Goal: Find specific page/section: Find specific page/section

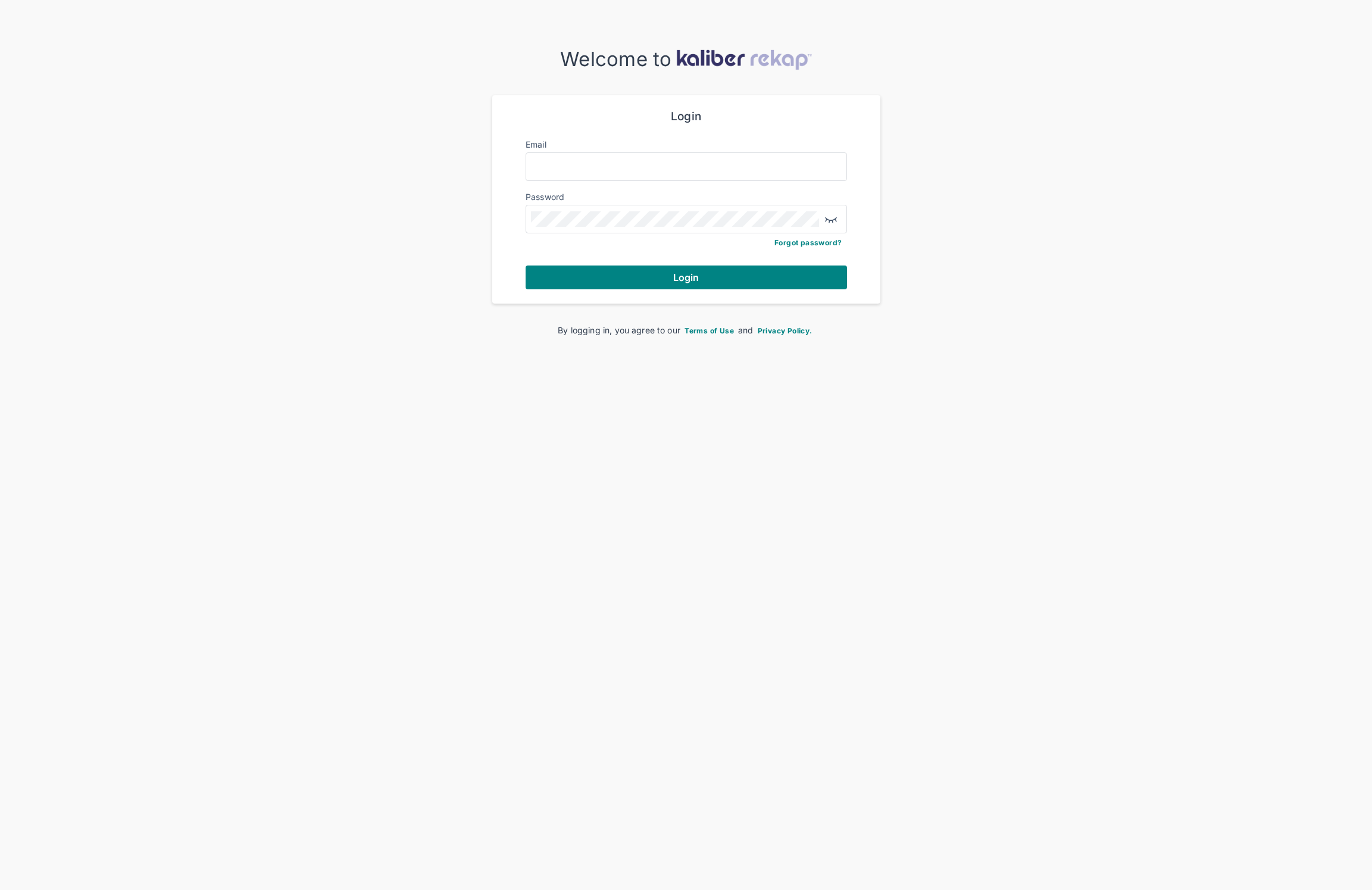
click at [689, 153] on div at bounding box center [686, 167] width 321 height 29
click at [692, 162] on input "Email" at bounding box center [686, 167] width 311 height 16
type input "**********"
click at [682, 275] on span "Login" at bounding box center [686, 277] width 26 height 12
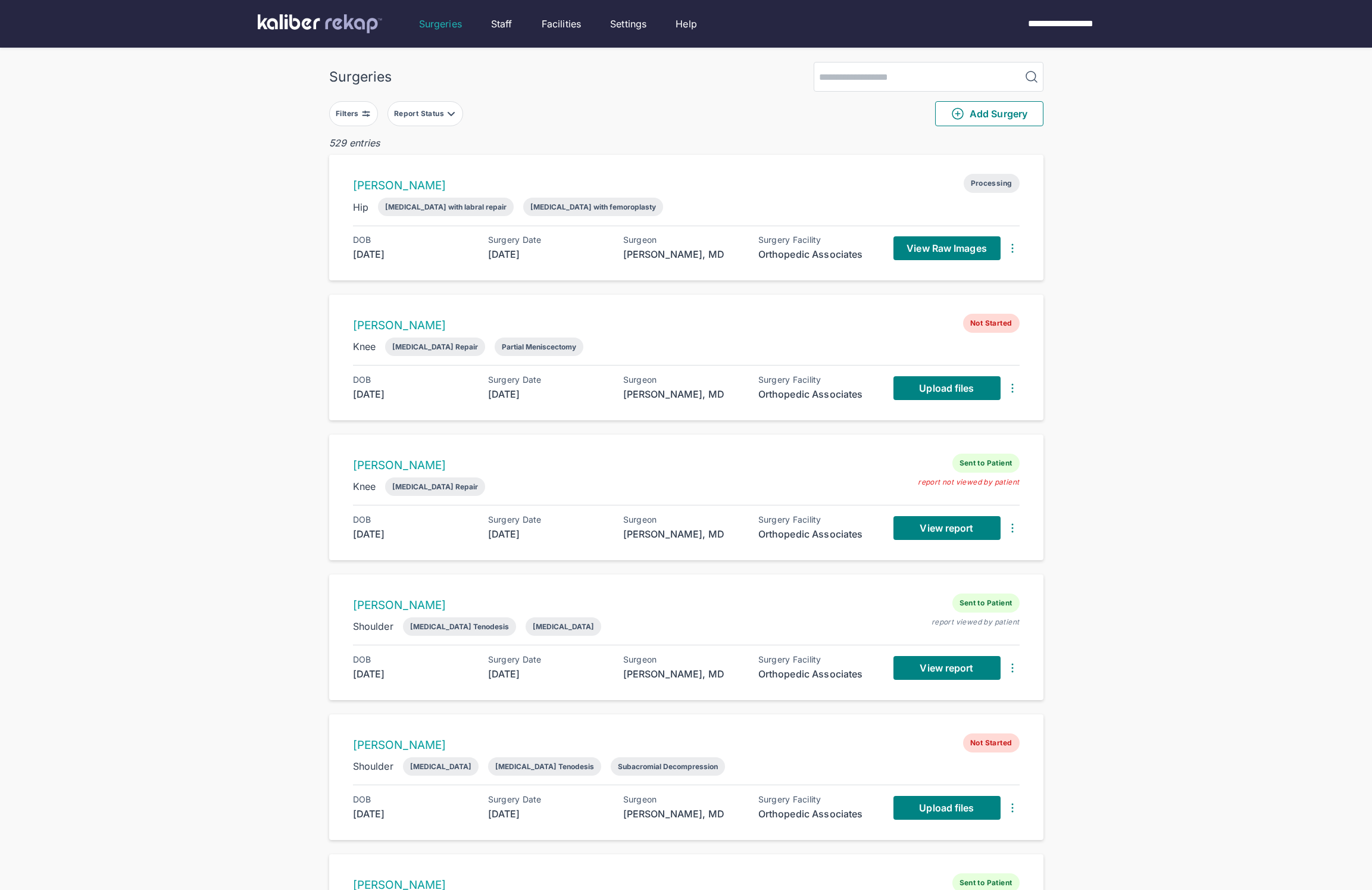
click at [350, 118] on div "Filters" at bounding box center [348, 114] width 25 height 10
click at [476, 262] on button "button" at bounding box center [458, 264] width 82 height 27
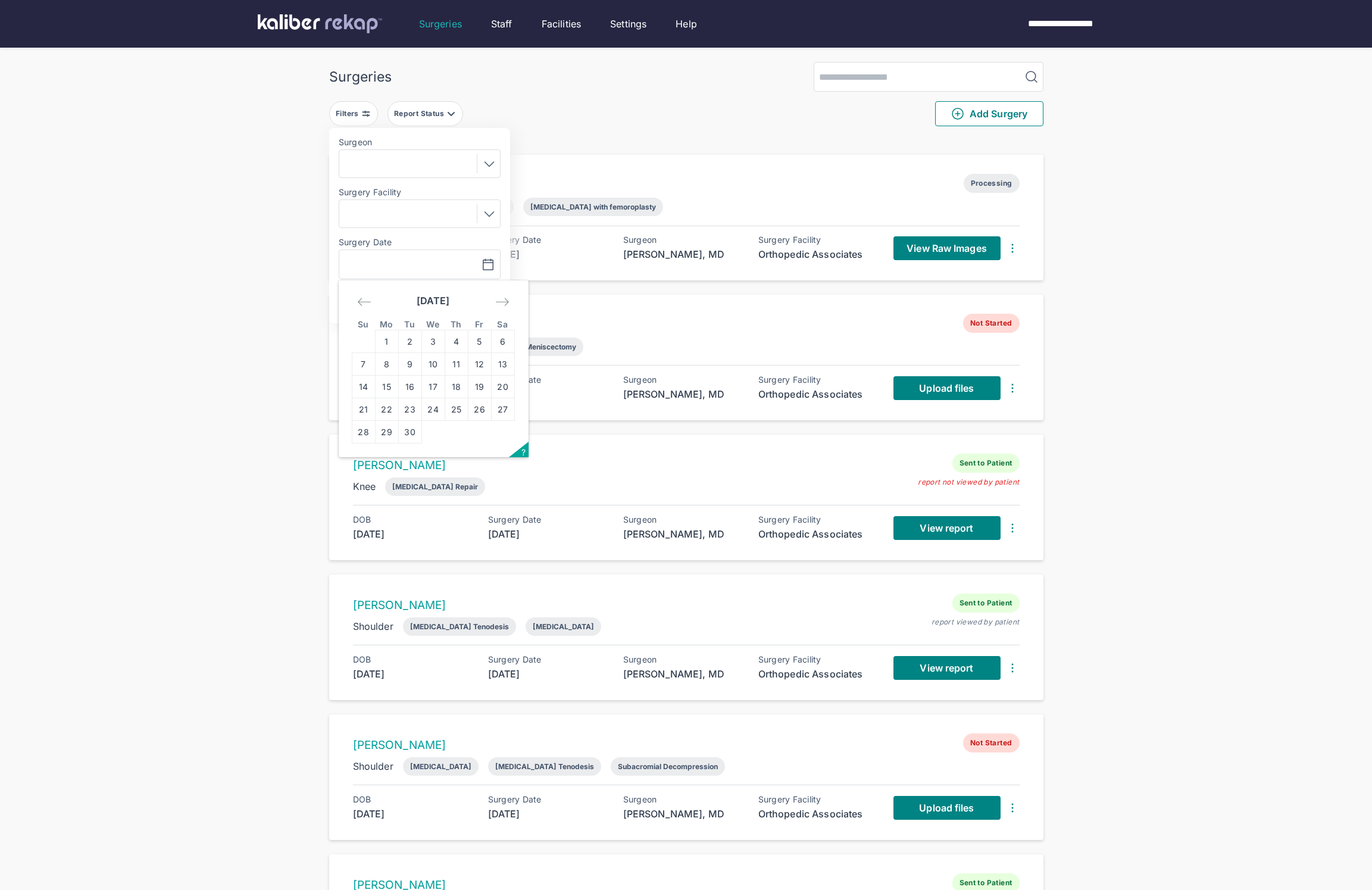
click at [362, 302] on icon "Move backward to switch to the previous month." at bounding box center [364, 302] width 14 height 14
click at [460, 436] on td "28" at bounding box center [456, 432] width 23 height 23
type input "**********"
click at [467, 299] on span "Apply" at bounding box center [459, 301] width 27 height 12
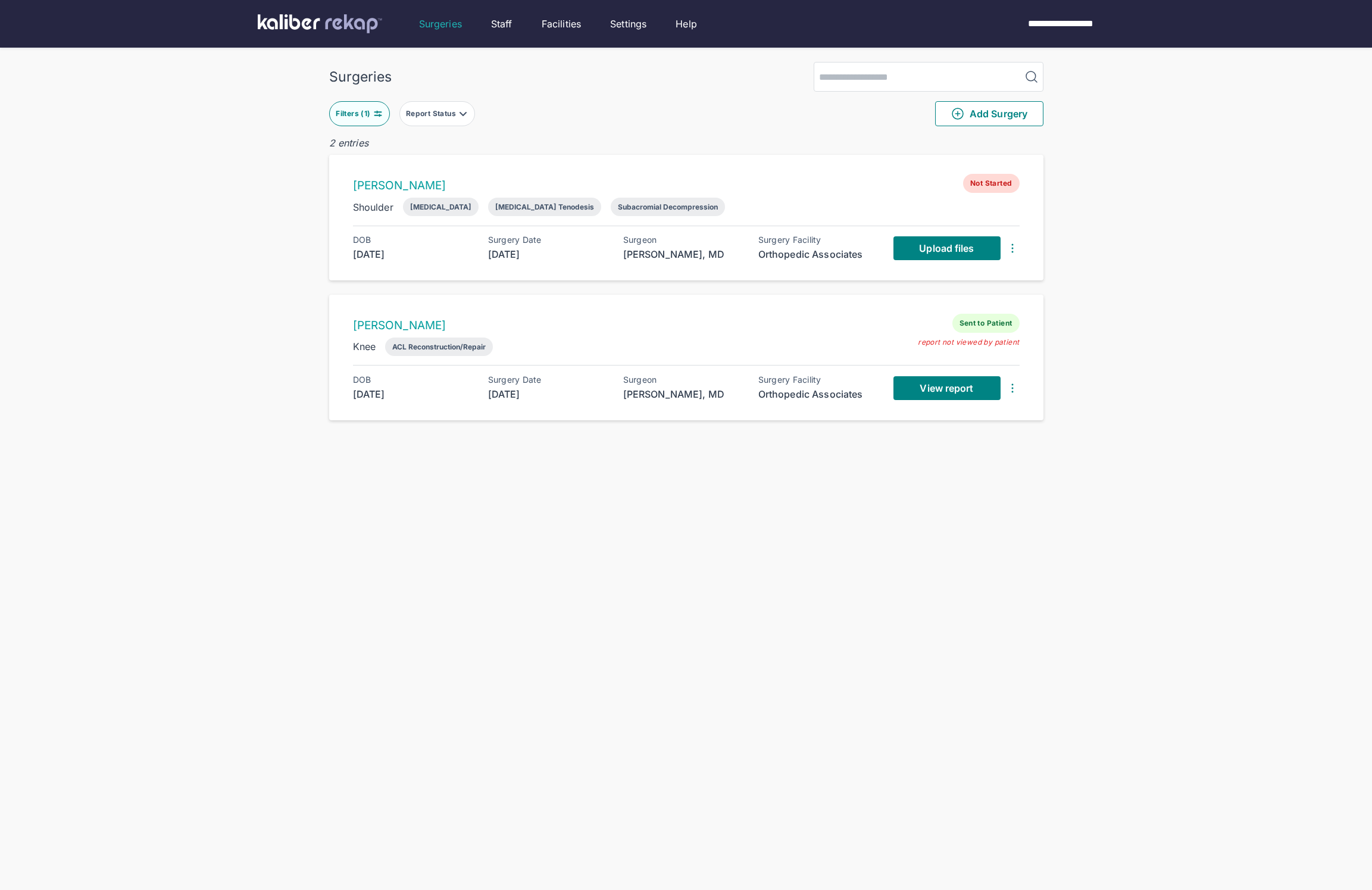
click at [358, 106] on button "Filters ( 1 )" at bounding box center [359, 114] width 61 height 25
click at [491, 263] on icon "button" at bounding box center [488, 264] width 10 height 11
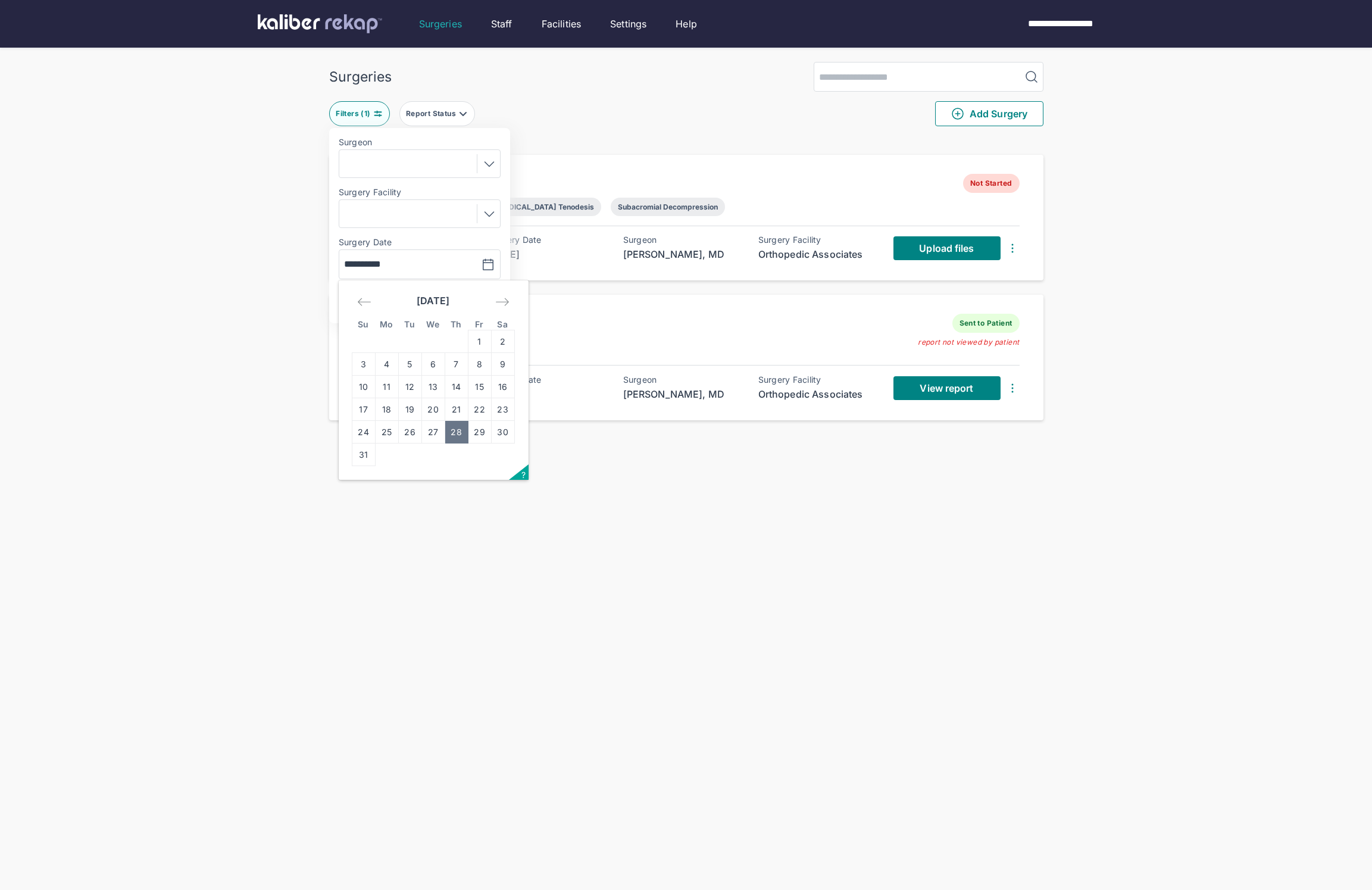
click at [501, 293] on div "Move forward to switch to the next month." at bounding box center [502, 302] width 25 height 21
click at [457, 341] on td "4" at bounding box center [456, 341] width 23 height 23
type input "**********"
click at [457, 296] on button "Apply" at bounding box center [459, 301] width 71 height 24
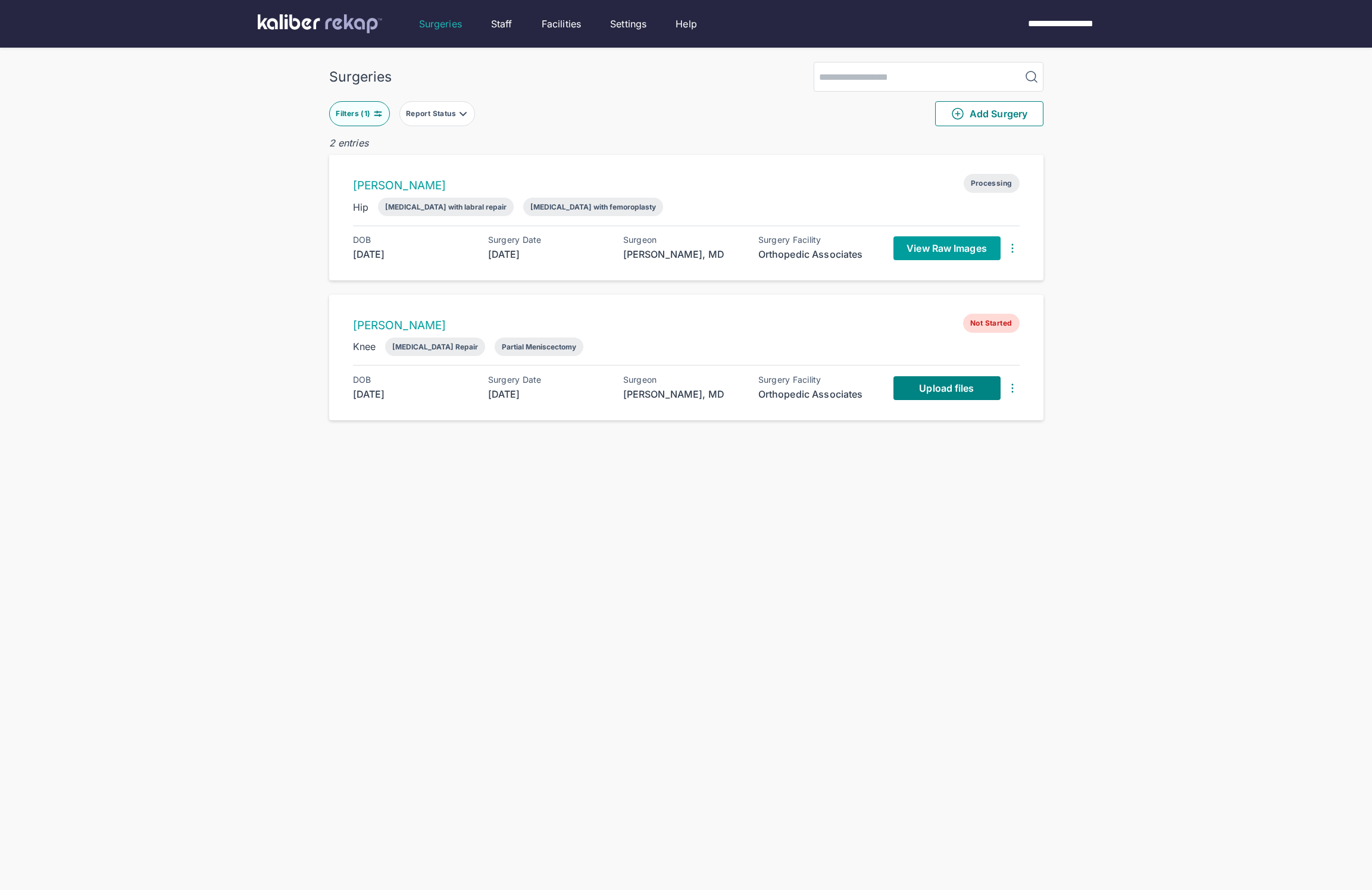
click at [933, 250] on span "View Raw Images" at bounding box center [946, 248] width 80 height 12
click at [350, 117] on div "Filters ( 1 )" at bounding box center [354, 114] width 37 height 10
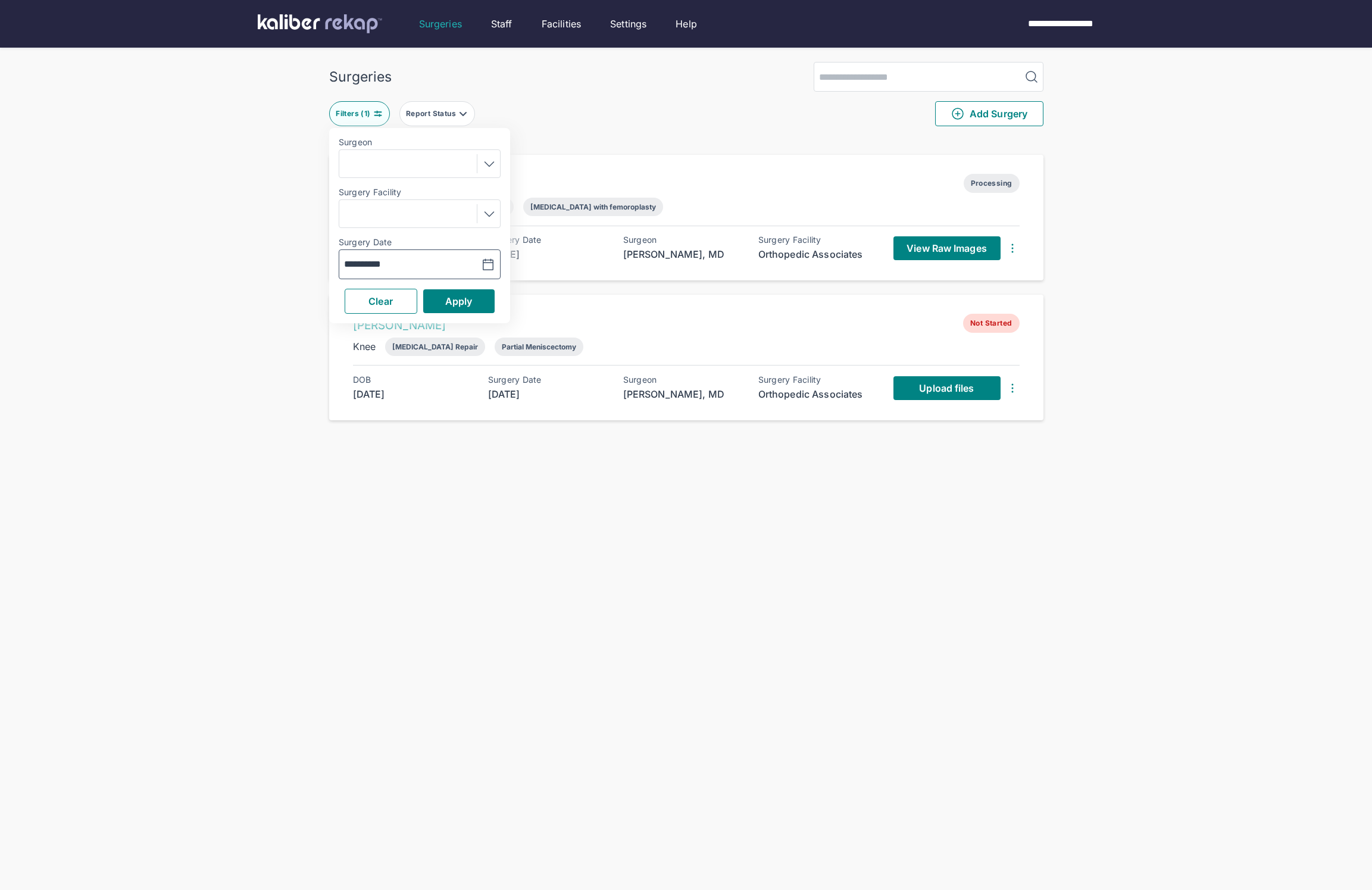
click at [484, 265] on icon "button" at bounding box center [488, 265] width 14 height 14
click at [459, 356] on td "11" at bounding box center [456, 364] width 23 height 23
type input "**********"
click at [457, 302] on span "Apply" at bounding box center [459, 301] width 27 height 12
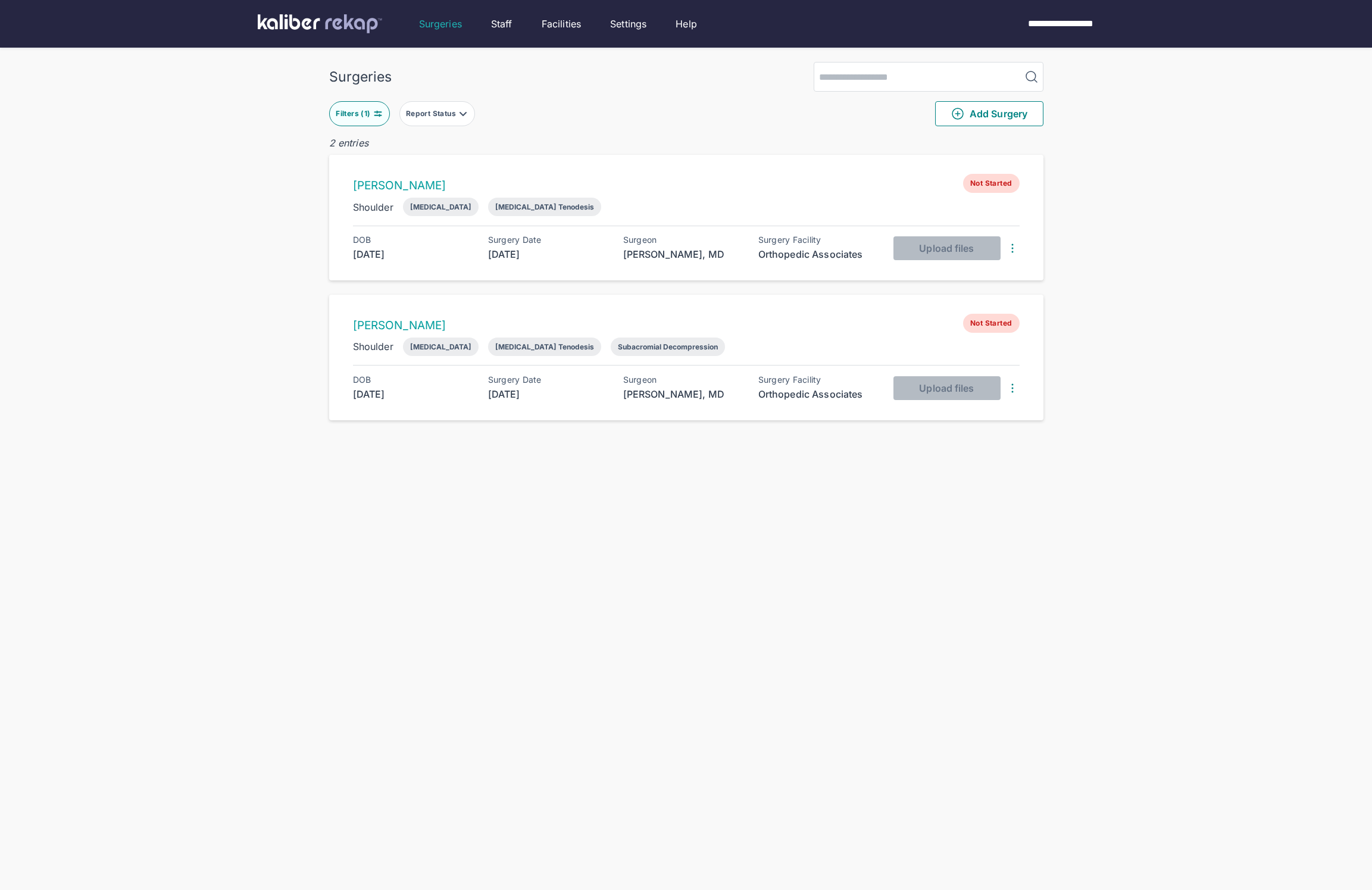
click at [365, 114] on div "Filters ( 1 )" at bounding box center [354, 114] width 37 height 10
click at [483, 267] on icon "button" at bounding box center [488, 264] width 10 height 11
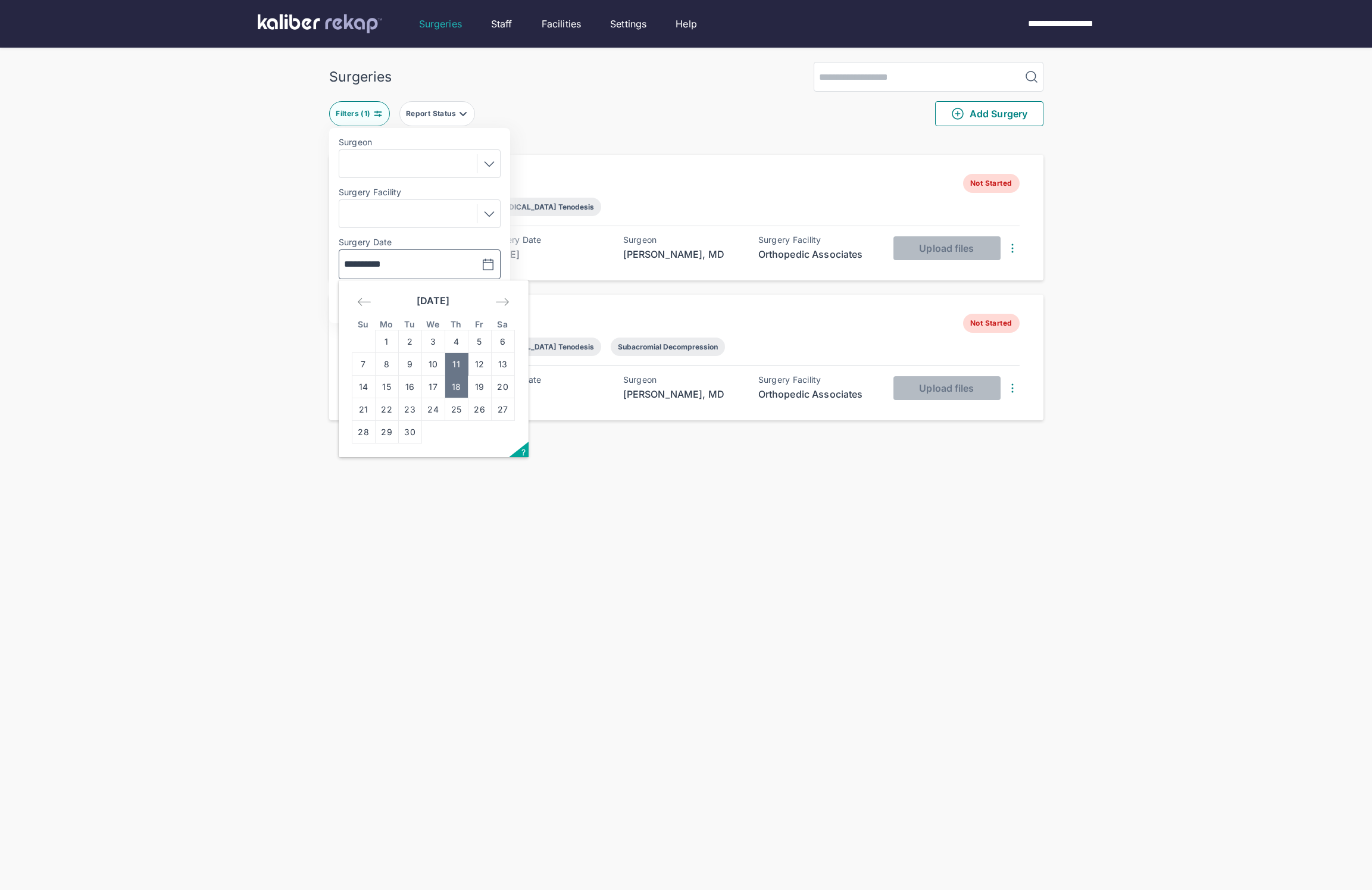
click at [448, 384] on td "18" at bounding box center [456, 387] width 23 height 23
type input "**********"
click at [467, 307] on span "Apply" at bounding box center [459, 301] width 27 height 12
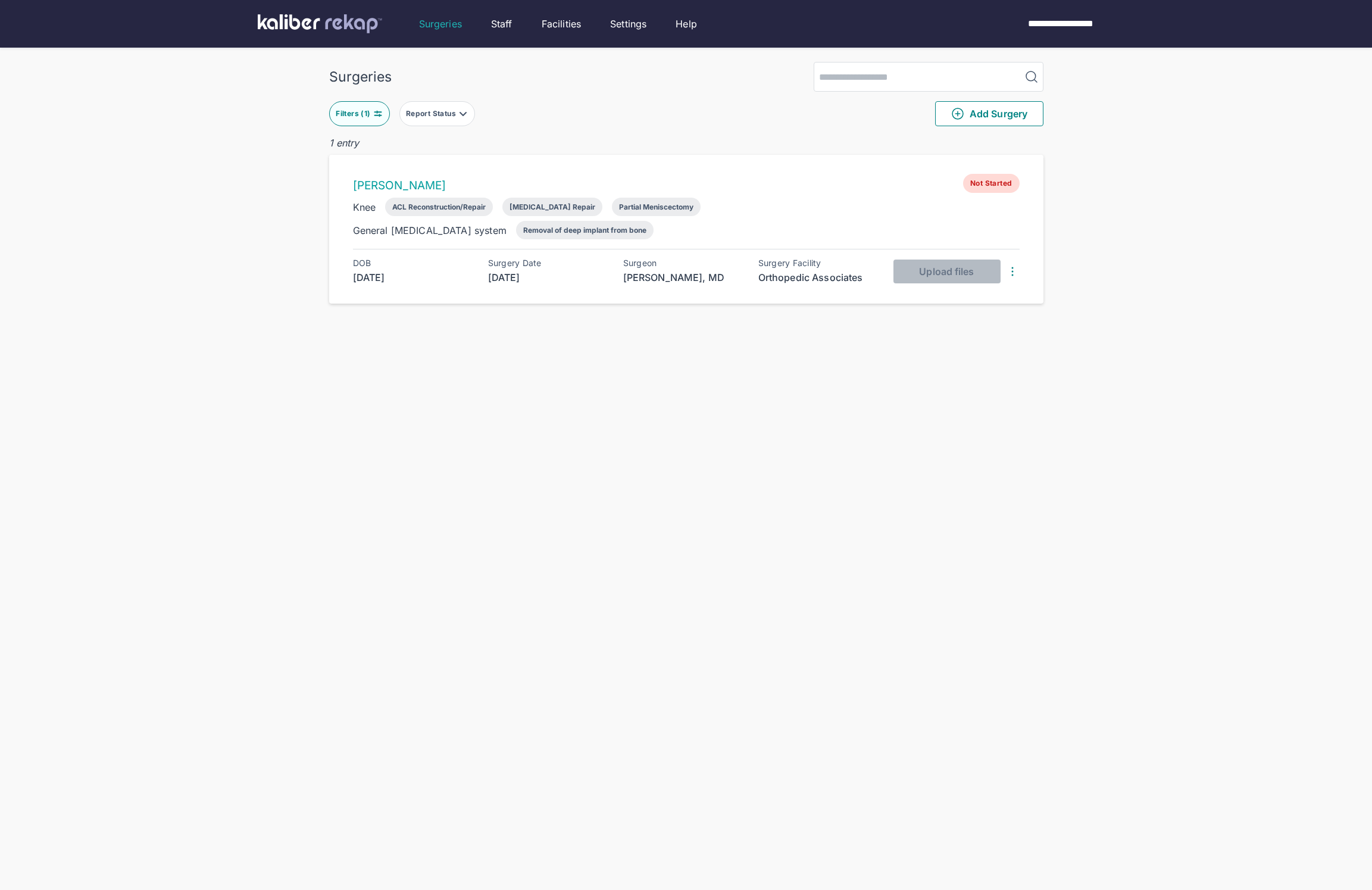
click at [376, 104] on button "Filters ( 1 )" at bounding box center [359, 114] width 61 height 25
click at [487, 261] on icon "button" at bounding box center [488, 264] width 10 height 11
click at [454, 414] on td "25" at bounding box center [456, 409] width 23 height 23
type input "**********"
click at [457, 307] on span "Apply" at bounding box center [459, 301] width 27 height 12
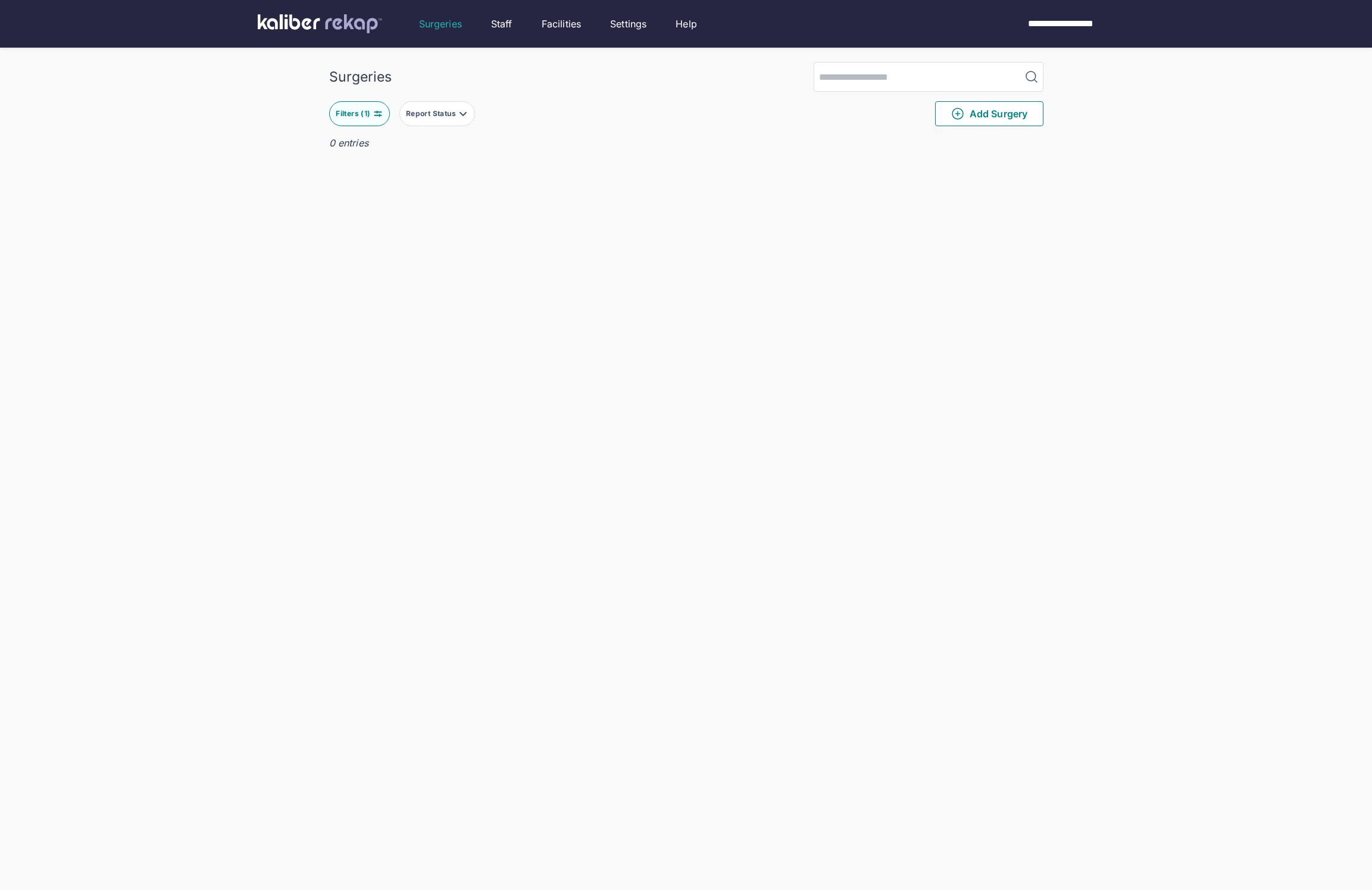
click at [357, 117] on div "Filters ( 1 )" at bounding box center [354, 114] width 37 height 10
click at [484, 269] on icon "button" at bounding box center [488, 265] width 14 height 14
click at [498, 296] on icon "Move forward to switch to the next month." at bounding box center [502, 302] width 14 height 14
click at [461, 341] on td "2" at bounding box center [456, 341] width 23 height 23
type input "**********"
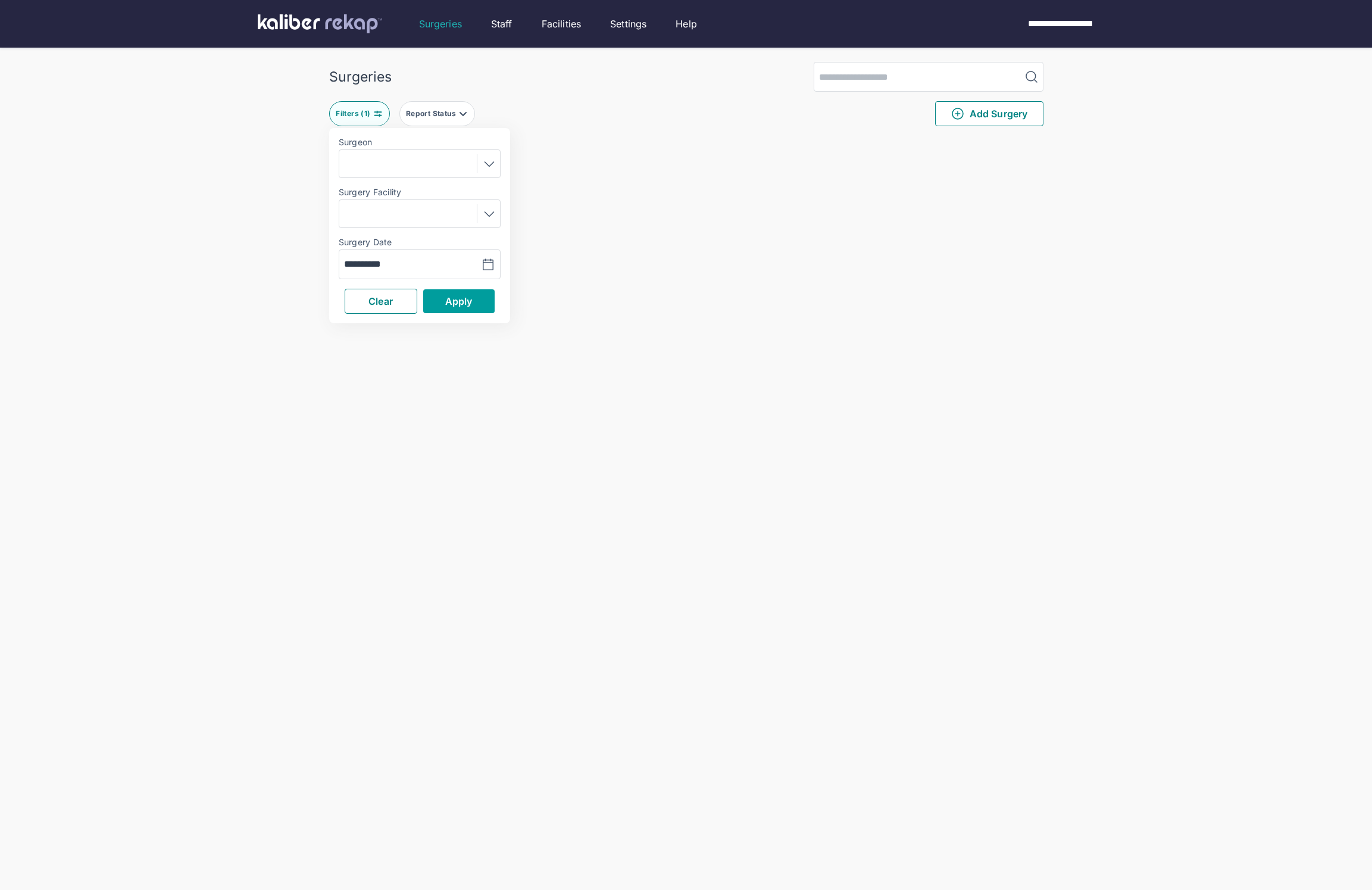
click at [470, 307] on span "Apply" at bounding box center [459, 301] width 27 height 12
